Goal: Task Accomplishment & Management: Use online tool/utility

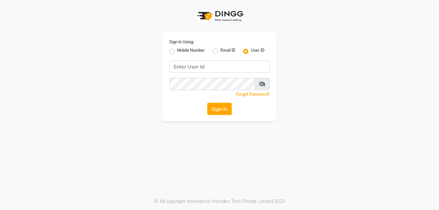
click at [169, 62] on div "Sign In Using: Mobile Number Email ID User ID Remember me Forgot Password? Sign…" at bounding box center [219, 77] width 113 height 90
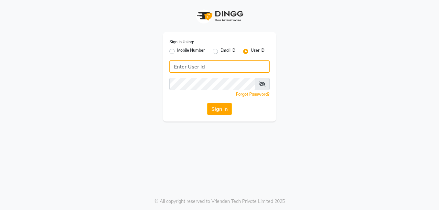
click at [176, 62] on input "Username" at bounding box center [219, 66] width 100 height 12
type input "DALAS"
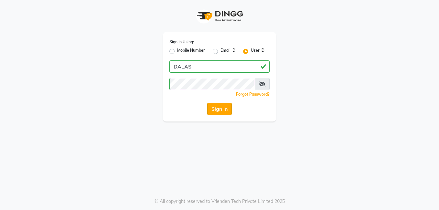
click at [219, 109] on button "Sign In" at bounding box center [219, 109] width 25 height 12
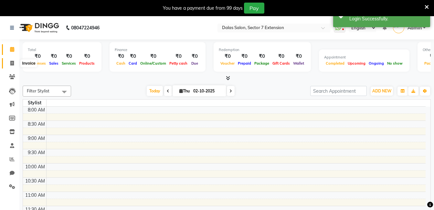
select select "en"
click at [11, 66] on span at bounding box center [11, 63] width 11 height 7
select select "service"
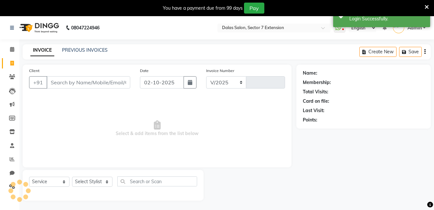
select select "8495"
type input "1074"
click at [89, 48] on link "PREVIOUS INVOICES" at bounding box center [85, 50] width 46 height 6
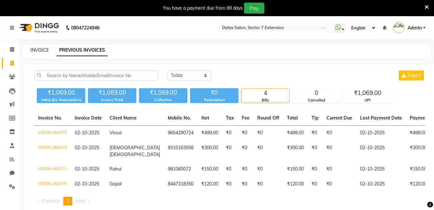
click at [40, 50] on link "INVOICE" at bounding box center [39, 50] width 18 height 6
select select "service"
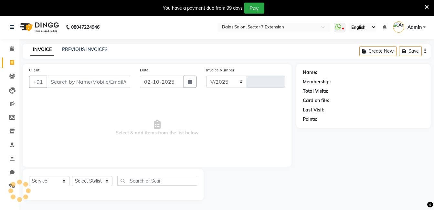
select select "8495"
type input "1074"
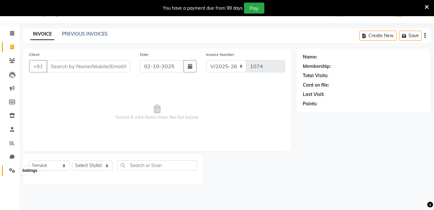
click at [14, 170] on icon at bounding box center [12, 170] width 6 height 5
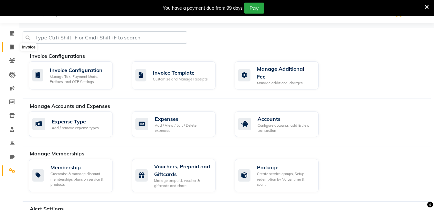
click at [11, 48] on icon at bounding box center [12, 47] width 4 height 5
select select "service"
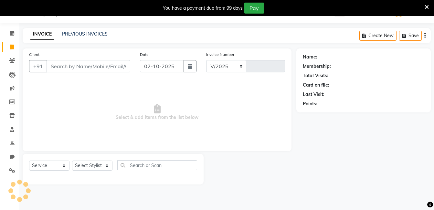
select select "8495"
type input "1074"
click at [16, 52] on link "Invoice" at bounding box center [10, 47] width 16 height 11
select select "service"
type input "1074"
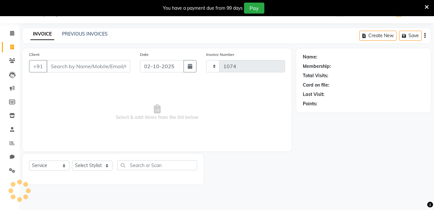
select select "8495"
